Goal: Task Accomplishment & Management: Manage account settings

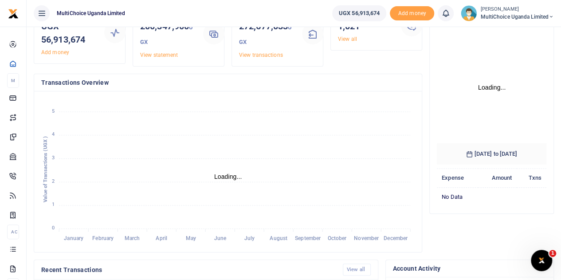
scroll to position [133, 0]
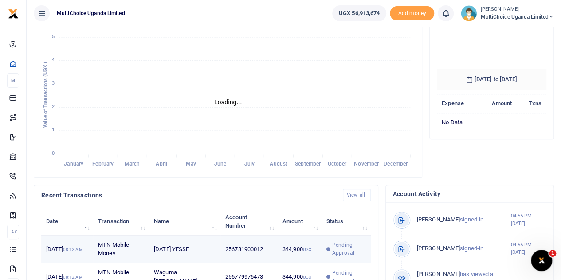
click at [343, 256] on span "Pending Approval" at bounding box center [348, 249] width 33 height 16
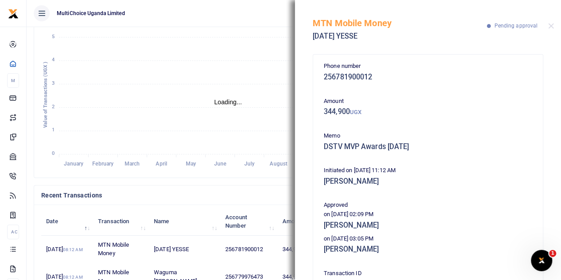
scroll to position [7, 7]
click at [551, 25] on button "Close" at bounding box center [551, 26] width 6 height 6
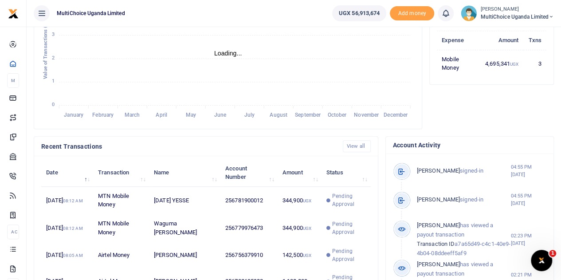
scroll to position [222, 0]
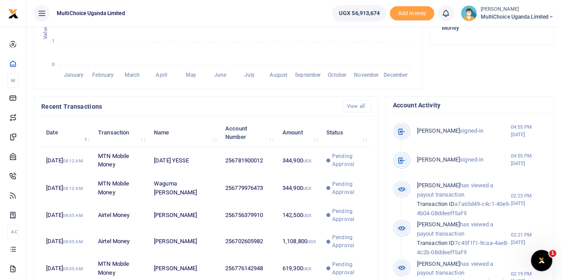
click at [542, 7] on small "[PERSON_NAME]" at bounding box center [517, 10] width 74 height 8
click at [538, 31] on link "Switch accounts" at bounding box center [519, 32] width 70 height 12
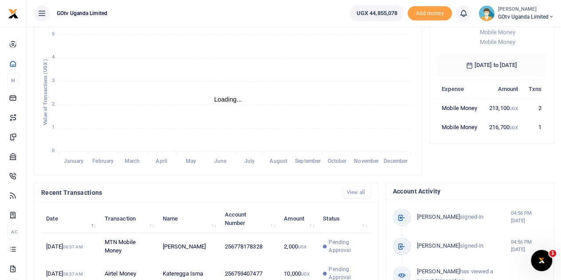
scroll to position [7, 7]
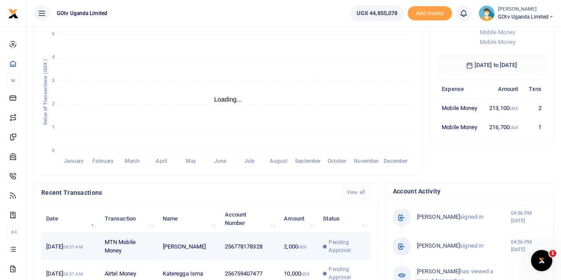
click at [342, 254] on span "Pending Approval" at bounding box center [346, 246] width 37 height 16
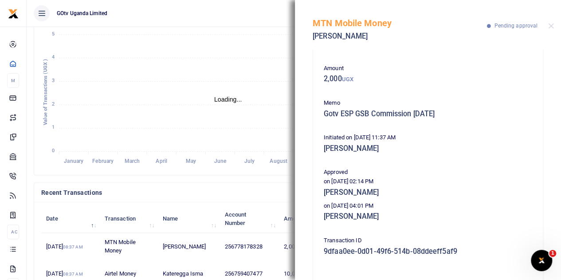
scroll to position [44, 0]
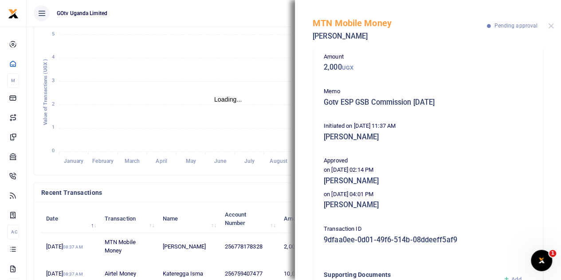
click at [553, 25] on div "MTN Mobile Money Victor Ngabirano Pending approval" at bounding box center [428, 24] width 266 height 49
click at [549, 28] on button "Close" at bounding box center [551, 26] width 6 height 6
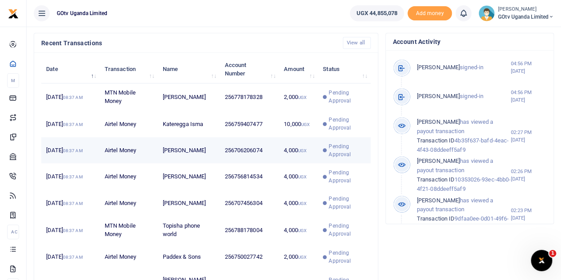
scroll to position [348, 0]
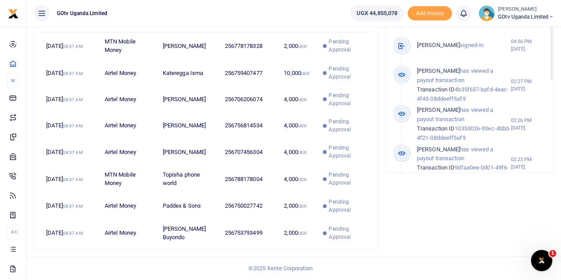
click at [535, 15] on span "GOtv Uganda Limited" at bounding box center [526, 17] width 56 height 8
click at [524, 31] on link "Switch accounts" at bounding box center [520, 32] width 70 height 12
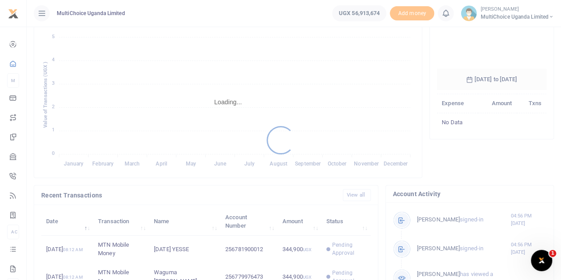
scroll to position [310, 0]
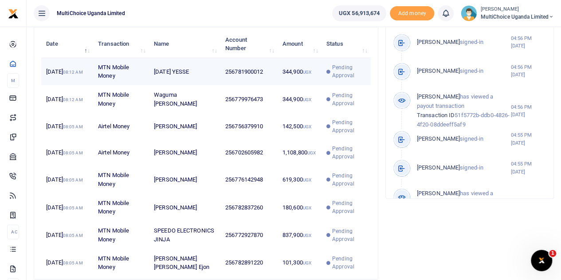
click at [338, 79] on span "Pending Approval" at bounding box center [348, 71] width 33 height 16
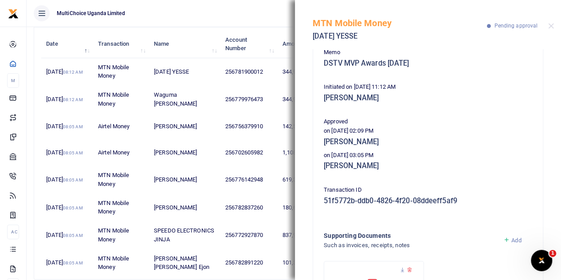
scroll to position [89, 0]
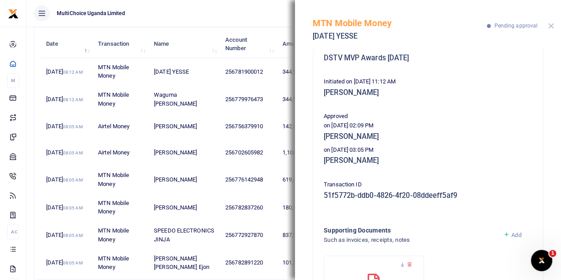
click at [553, 25] on button "Close" at bounding box center [551, 26] width 6 height 6
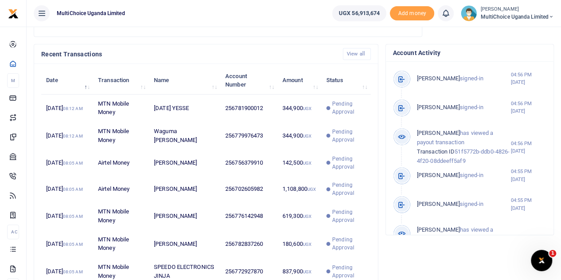
scroll to position [215, 0]
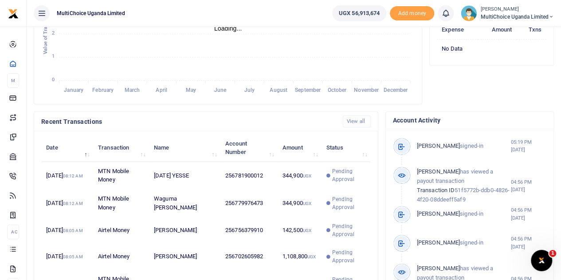
scroll to position [310, 0]
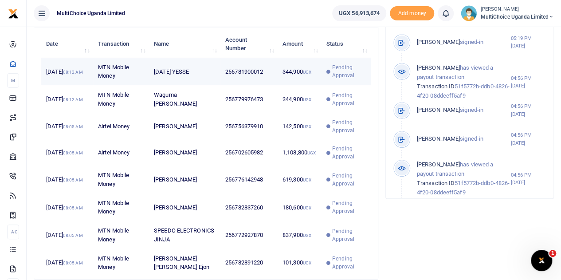
click at [343, 67] on td "Pending Approval" at bounding box center [345, 71] width 49 height 27
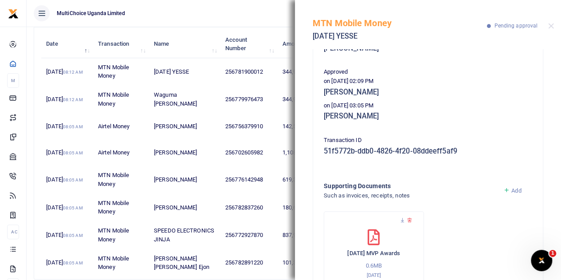
scroll to position [89, 0]
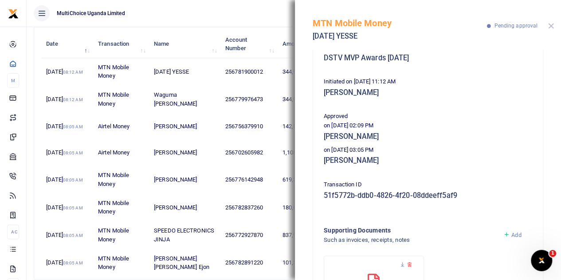
click at [552, 25] on button "Close" at bounding box center [551, 26] width 6 height 6
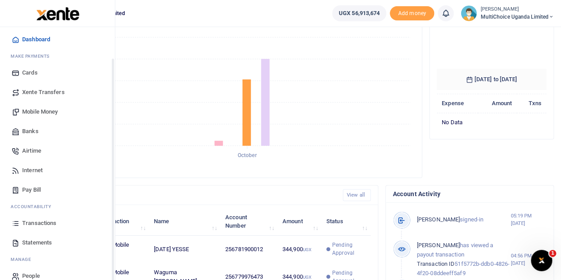
scroll to position [36, 0]
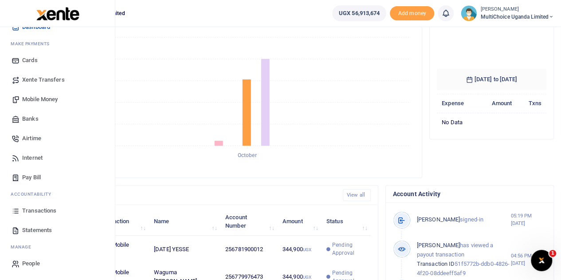
click at [39, 208] on span "Transactions" at bounding box center [39, 210] width 34 height 9
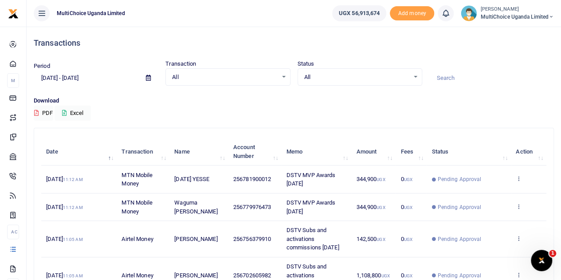
click at [149, 78] on icon at bounding box center [148, 78] width 5 height 6
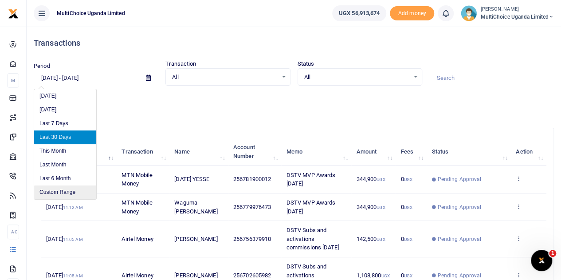
click at [62, 191] on li "Custom Range" at bounding box center [65, 192] width 62 height 14
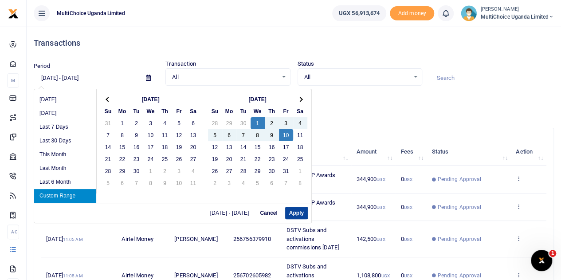
click at [296, 211] on button "Apply" at bounding box center [296, 213] width 23 height 12
type input "10/01/2025 - 10/10/2025"
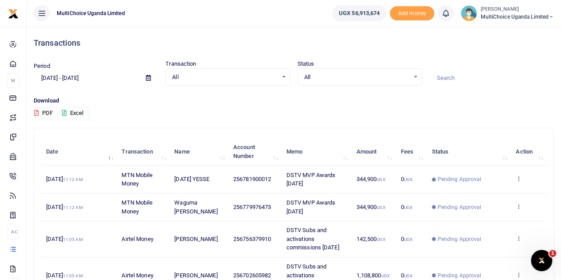
click at [65, 111] on icon at bounding box center [64, 113] width 4 height 6
click at [533, 11] on small "[PERSON_NAME]" at bounding box center [517, 10] width 74 height 8
click at [523, 28] on link "Switch accounts" at bounding box center [519, 32] width 70 height 12
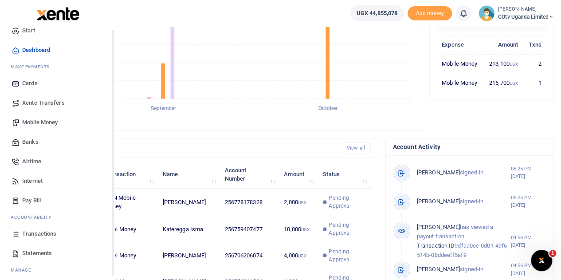
scroll to position [36, 0]
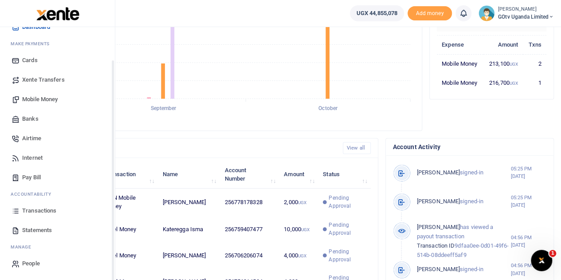
click at [33, 211] on span "Transactions" at bounding box center [39, 210] width 34 height 9
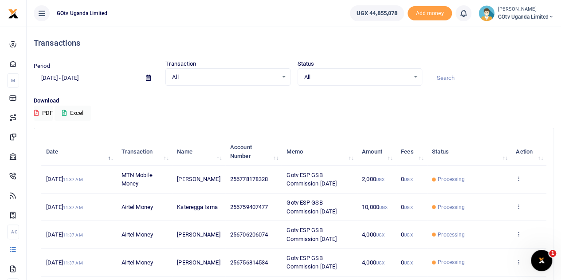
click at [148, 80] on icon at bounding box center [148, 78] width 5 height 6
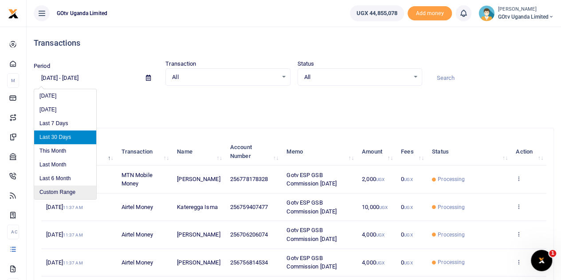
click at [63, 189] on li "Custom Range" at bounding box center [65, 192] width 62 height 14
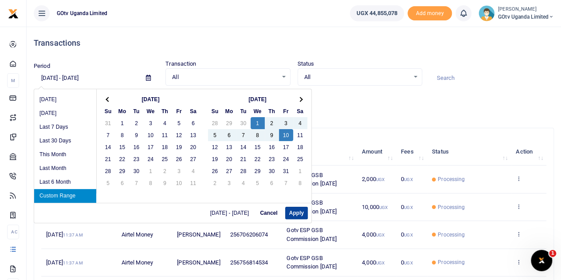
click at [297, 209] on button "Apply" at bounding box center [296, 213] width 23 height 12
type input "10/01/2025 - 10/10/2025"
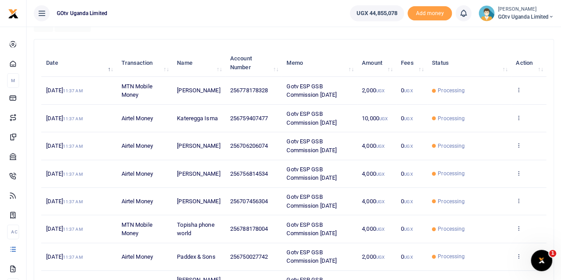
scroll to position [133, 0]
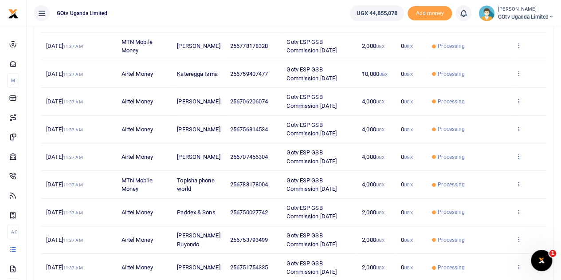
click at [518, 154] on icon at bounding box center [518, 156] width 6 height 6
click at [474, 167] on link "View details" at bounding box center [486, 170] width 70 height 12
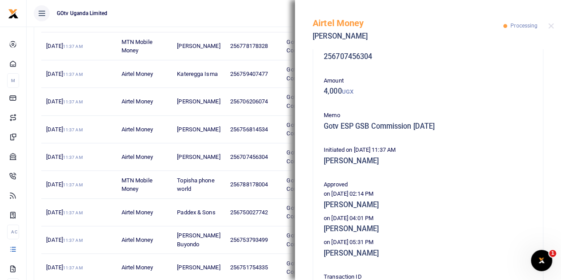
scroll to position [0, 0]
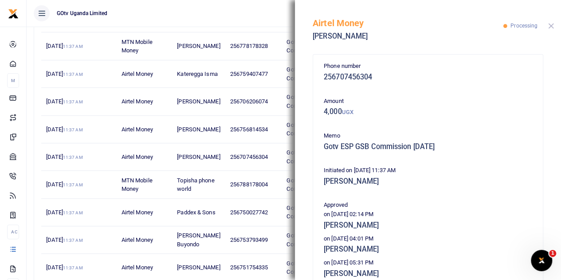
click at [548, 25] on button "Close" at bounding box center [551, 26] width 6 height 6
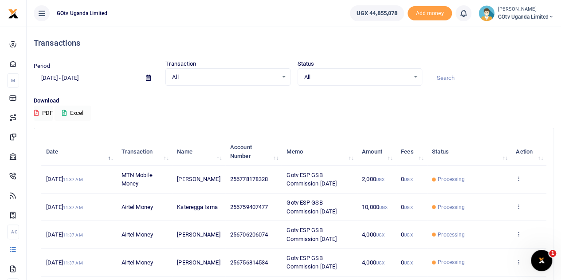
click at [64, 108] on button "Excel" at bounding box center [73, 112] width 36 height 15
click at [514, 8] on small "[PERSON_NAME]" at bounding box center [526, 10] width 56 height 8
click at [520, 31] on link "Switch accounts" at bounding box center [520, 32] width 70 height 12
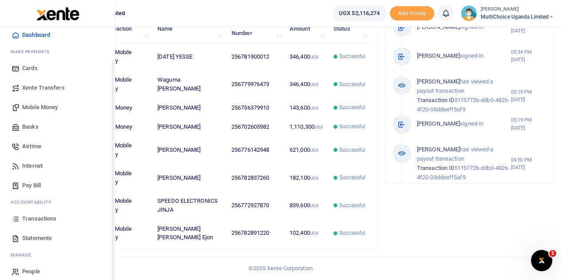
scroll to position [36, 0]
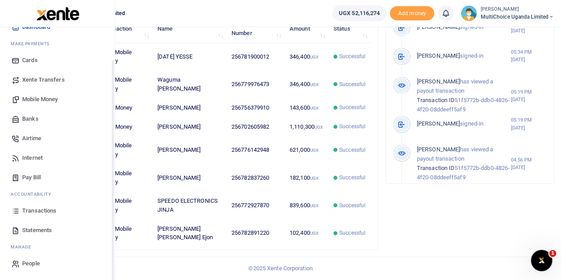
click at [35, 207] on span "Transactions" at bounding box center [39, 210] width 34 height 9
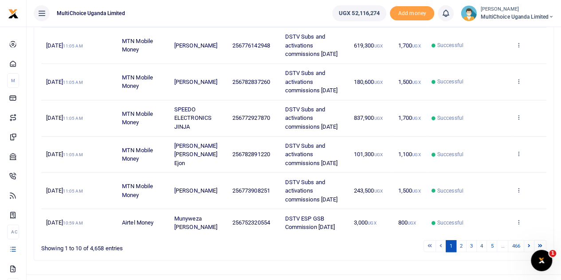
scroll to position [44, 0]
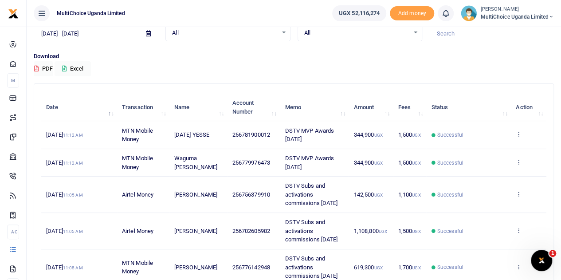
click at [413, 34] on div "All Select an option..." at bounding box center [360, 33] width 124 height 10
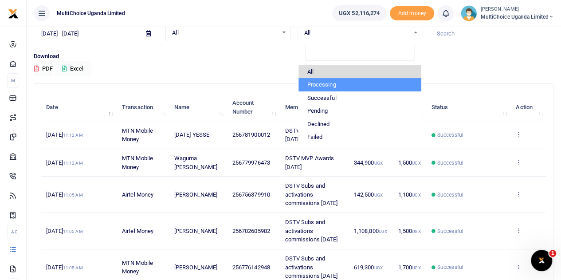
click at [343, 88] on li "Processing" at bounding box center [359, 84] width 123 height 13
select select "PROCESSING"
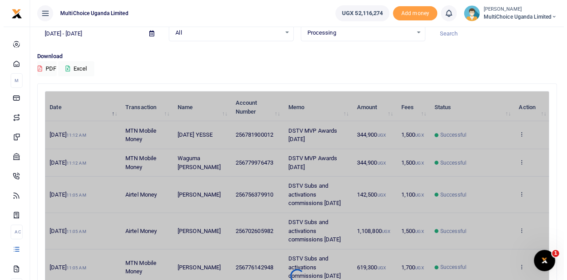
scroll to position [0, 0]
